Goal: Information Seeking & Learning: Check status

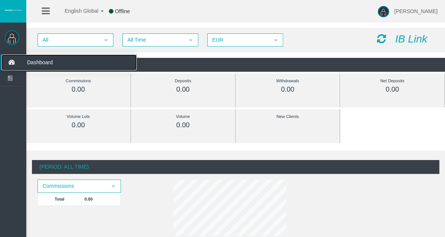
click at [11, 62] on icon at bounding box center [12, 62] width 20 height 16
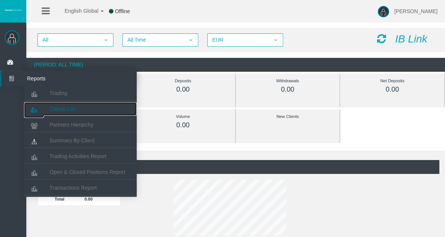
click at [68, 108] on span "Clients List" at bounding box center [63, 109] width 26 height 6
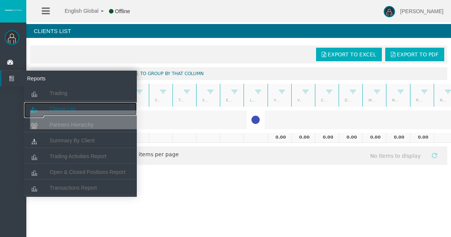
click at [56, 109] on span "Clients List" at bounding box center [63, 109] width 26 height 6
click at [64, 106] on link "Clients List" at bounding box center [80, 109] width 113 height 14
click at [18, 84] on icon at bounding box center [12, 79] width 20 height 16
click at [8, 79] on icon at bounding box center [12, 79] width 20 height 16
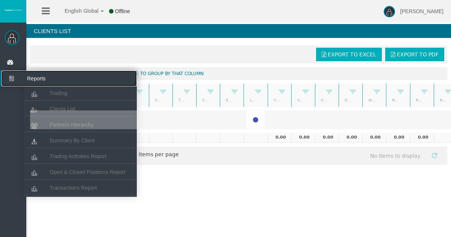
click at [33, 79] on span "Reports" at bounding box center [58, 79] width 74 height 16
click at [53, 91] on span "Trading" at bounding box center [59, 93] width 18 height 6
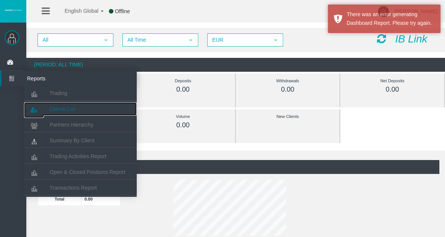
click at [54, 107] on span "Clients List" at bounding box center [63, 109] width 26 height 6
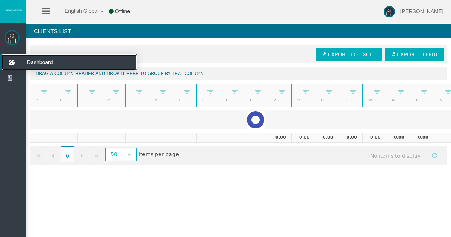
click at [7, 62] on icon at bounding box center [12, 62] width 20 height 16
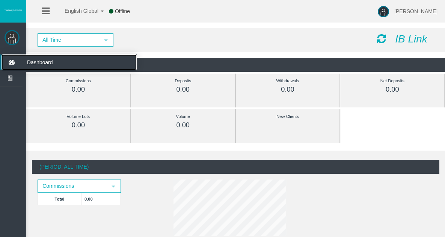
click at [35, 62] on span "Dashboard" at bounding box center [58, 62] width 74 height 16
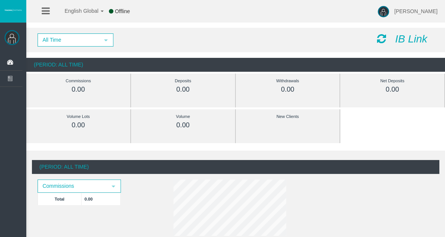
click at [382, 39] on icon at bounding box center [381, 38] width 9 height 11
click at [389, 11] on img at bounding box center [383, 11] width 11 height 11
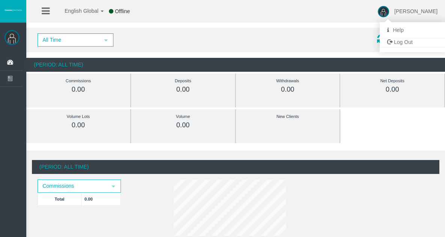
click at [389, 11] on img at bounding box center [383, 11] width 11 height 11
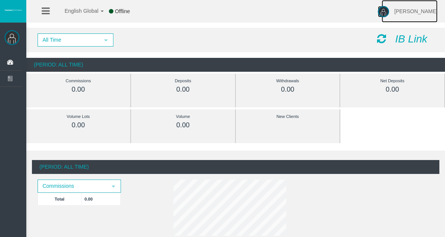
click at [412, 11] on span "Fadi Salloum" at bounding box center [415, 11] width 43 height 6
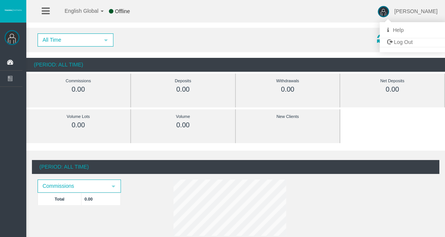
click at [350, 9] on div "English Global 简体中文 English Global 日本語 한국어 Offline Fadi Salloum Help Log Out" at bounding box center [222, 11] width 445 height 23
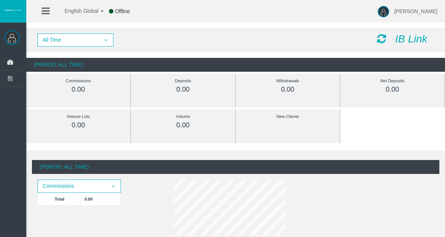
click at [419, 39] on icon "IB Link" at bounding box center [411, 39] width 32 height 12
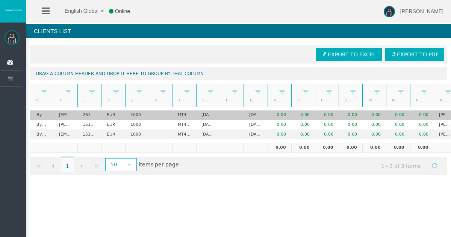
click at [106, 118] on td "EUR" at bounding box center [113, 115] width 24 height 10
click at [304, 115] on td "0.00" at bounding box center [303, 115] width 24 height 10
click at [236, 113] on td at bounding box center [232, 115] width 24 height 10
click at [192, 113] on td "MT4 LiveFixedSpreadAccount" at bounding box center [184, 115] width 24 height 10
click at [186, 113] on td "MT4 LiveFixedSpreadAccount" at bounding box center [184, 115] width 24 height 10
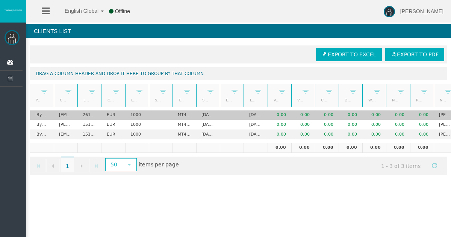
click at [186, 113] on td "MT4 LiveFixedSpreadAccount" at bounding box center [184, 115] width 24 height 10
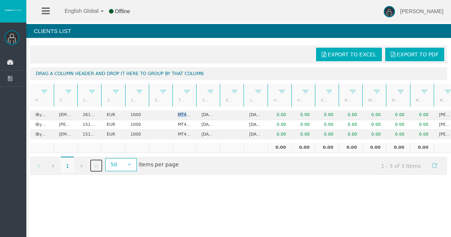
click at [97, 164] on span "Go to the last page" at bounding box center [96, 166] width 6 height 6
click at [29, 162] on div "Export to Excel Export to PDF Drag a column header and drop it here to group by…" at bounding box center [238, 110] width 425 height 137
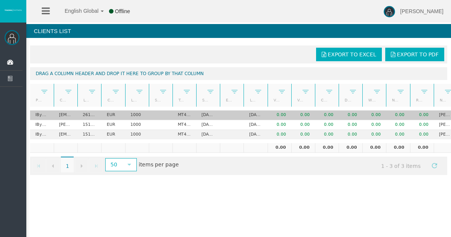
click at [110, 118] on td "EUR" at bounding box center [113, 115] width 24 height 10
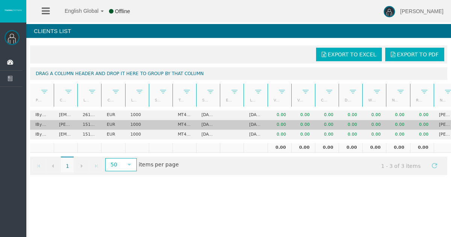
click at [104, 129] on td "EUR" at bounding box center [113, 125] width 24 height 10
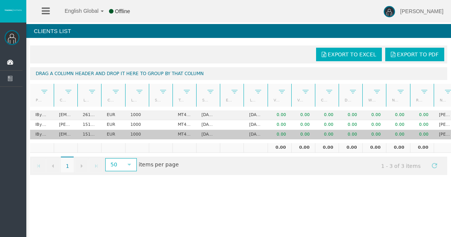
click at [104, 134] on td "EUR" at bounding box center [113, 134] width 24 height 9
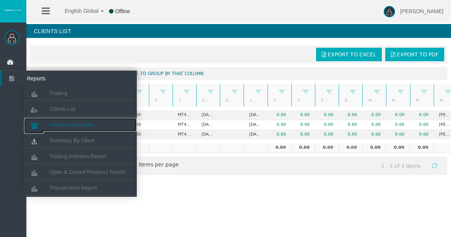
click at [53, 121] on link "Partners Hierarchy" at bounding box center [80, 125] width 113 height 14
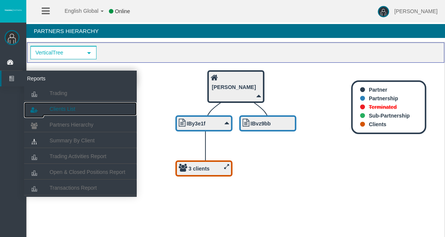
click at [62, 106] on span "Clients List" at bounding box center [63, 109] width 26 height 6
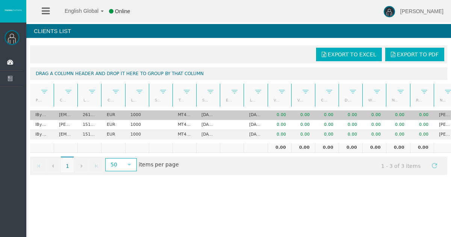
click at [110, 118] on td "EUR" at bounding box center [113, 115] width 24 height 10
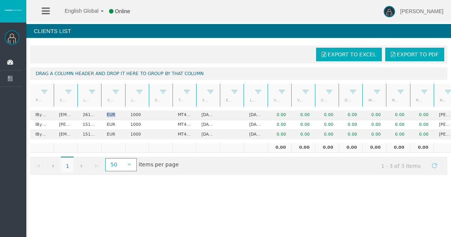
click at [114, 99] on link "Currency" at bounding box center [109, 100] width 12 height 10
click at [115, 89] on span at bounding box center [116, 92] width 6 height 6
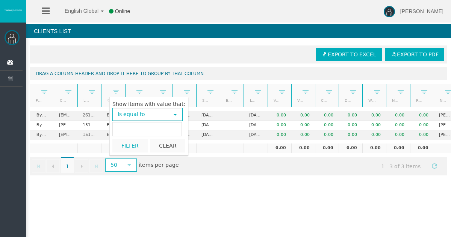
click at [172, 115] on span "select" at bounding box center [175, 115] width 6 height 6
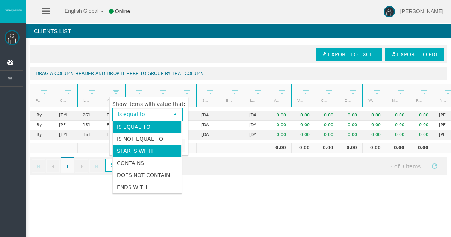
click at [150, 152] on li "Starts with" at bounding box center [147, 151] width 69 height 12
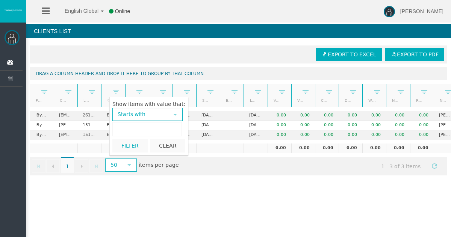
click at [146, 131] on input "text" at bounding box center [146, 129] width 69 height 14
click at [167, 144] on button "Clear" at bounding box center [167, 146] width 35 height 14
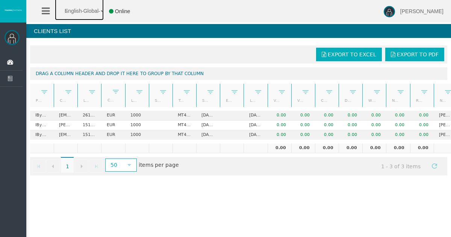
click at [84, 9] on span "English Global" at bounding box center [77, 11] width 44 height 6
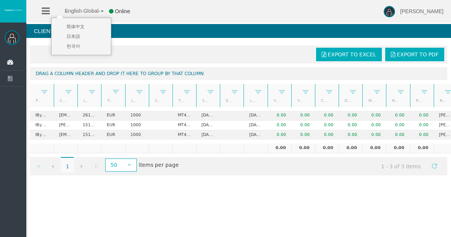
click at [94, 9] on span "English Global" at bounding box center [77, 11] width 44 height 6
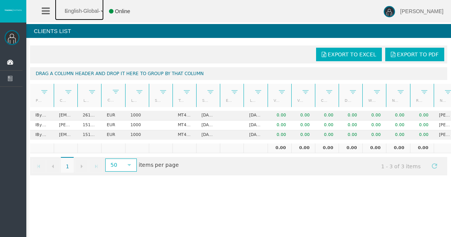
click at [113, 97] on link "Currency" at bounding box center [109, 100] width 12 height 11
click at [115, 93] on span at bounding box center [116, 92] width 6 height 6
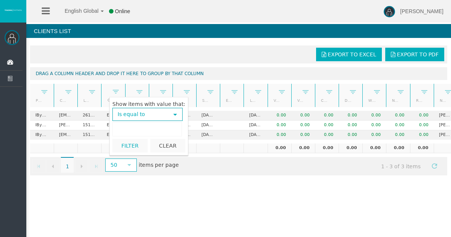
click at [139, 127] on input "text" at bounding box center [146, 129] width 69 height 14
click at [135, 142] on button "Filter" at bounding box center [129, 146] width 35 height 14
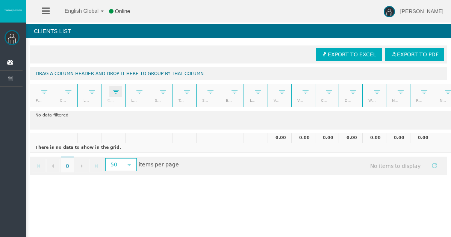
click at [116, 91] on span at bounding box center [116, 92] width 6 height 6
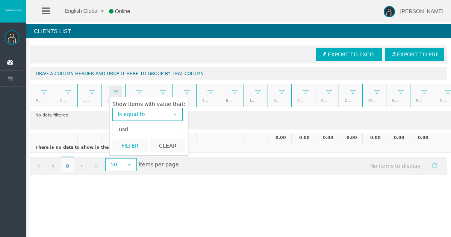
click at [133, 130] on input "usd" at bounding box center [146, 129] width 69 height 14
type input "u"
click at [130, 143] on button "Filter" at bounding box center [129, 146] width 35 height 14
type input "eur"
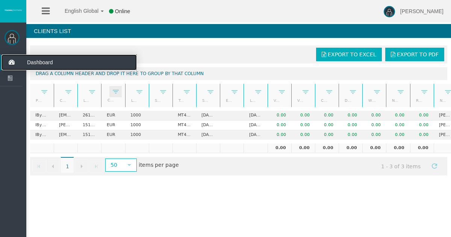
click at [13, 63] on icon at bounding box center [12, 62] width 20 height 16
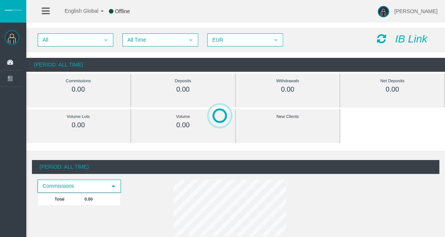
click at [115, 186] on span "select" at bounding box center [113, 186] width 6 height 6
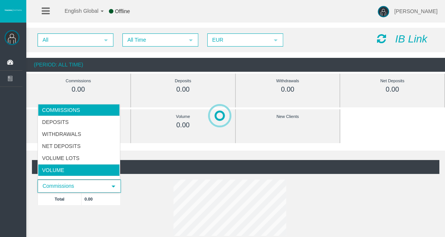
click at [62, 170] on li "Volume" at bounding box center [79, 170] width 82 height 12
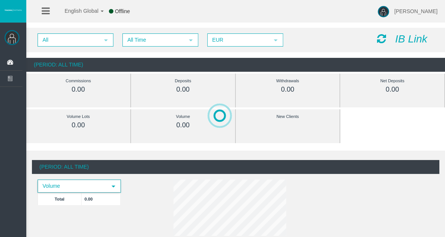
click at [115, 186] on span "select" at bounding box center [113, 186] width 6 height 6
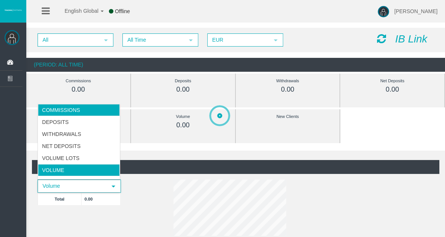
click at [88, 107] on li "Commissions" at bounding box center [79, 110] width 82 height 12
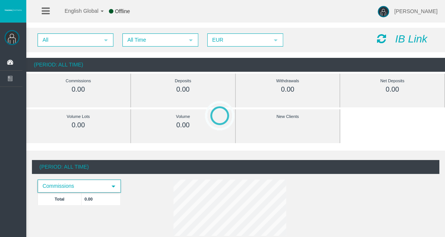
click at [153, 205] on div "(Period: All Time) Commissions select Total 0.00" at bounding box center [236, 199] width 408 height 79
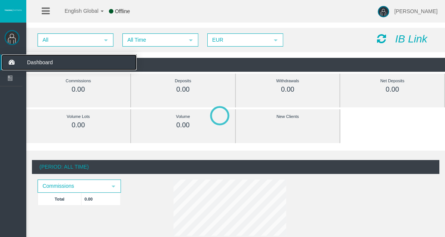
click at [11, 60] on icon at bounding box center [12, 62] width 20 height 16
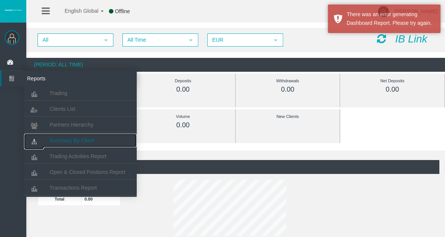
click at [63, 140] on span "Summary By Client" at bounding box center [72, 140] width 45 height 6
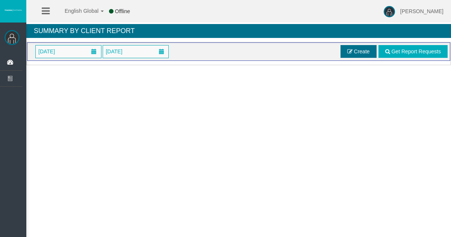
click at [358, 53] on span "Create" at bounding box center [362, 51] width 16 height 6
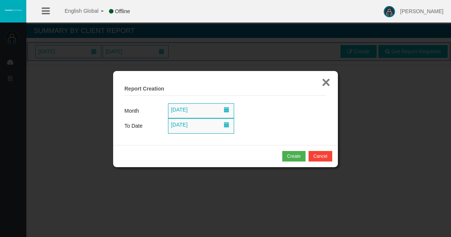
drag, startPoint x: 328, startPoint y: 82, endPoint x: 337, endPoint y: 79, distance: 9.9
click at [328, 82] on button "×" at bounding box center [326, 82] width 9 height 15
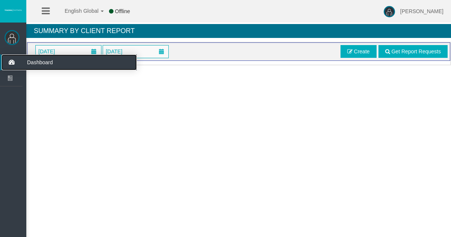
click at [14, 63] on icon at bounding box center [12, 62] width 20 height 16
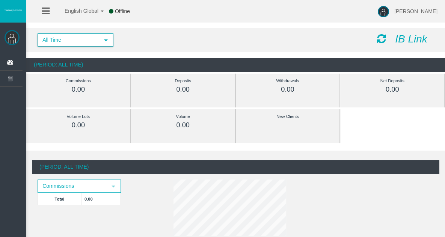
click at [106, 41] on span "select" at bounding box center [106, 40] width 6 height 6
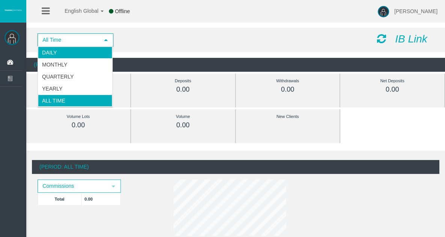
click at [92, 53] on li "Daily" at bounding box center [75, 53] width 74 height 12
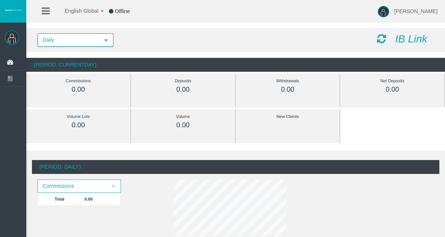
click at [104, 41] on span "select" at bounding box center [106, 40] width 6 height 6
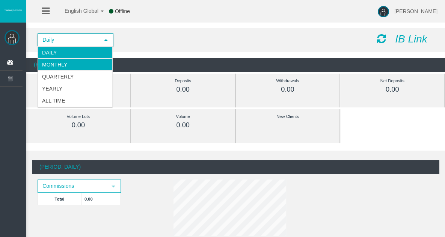
click at [75, 66] on li "Monthly" at bounding box center [75, 65] width 74 height 12
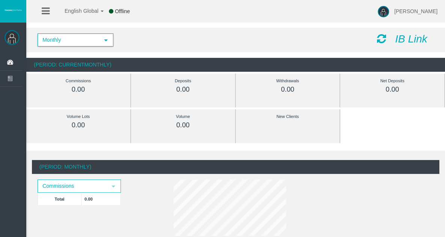
click at [383, 39] on icon at bounding box center [381, 38] width 9 height 11
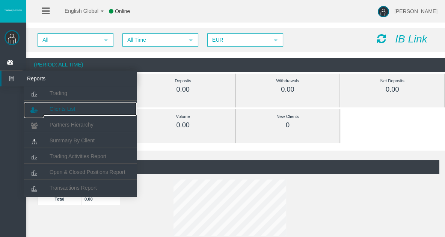
click at [56, 110] on span "Clients List" at bounding box center [63, 109] width 26 height 6
